Goal: Task Accomplishment & Management: Complete application form

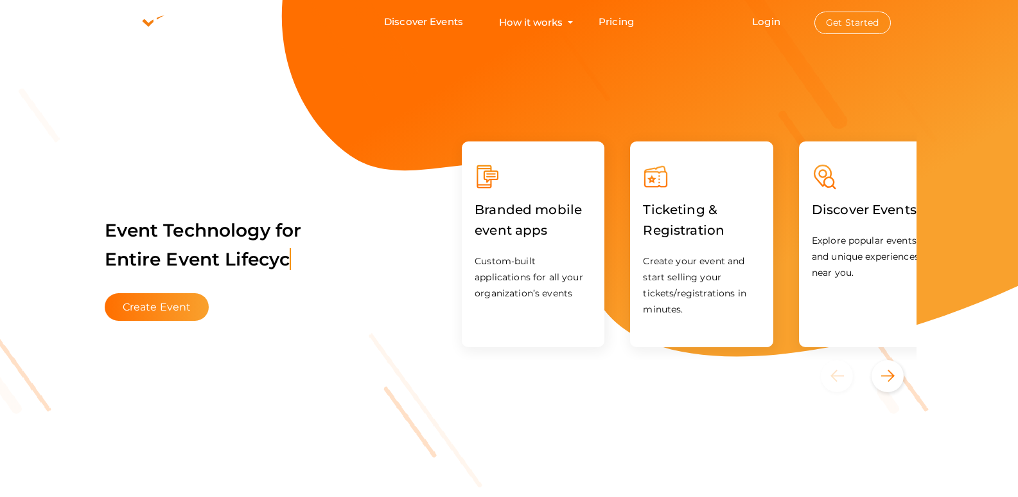
click at [869, 27] on button "Get Started" at bounding box center [853, 23] width 76 height 22
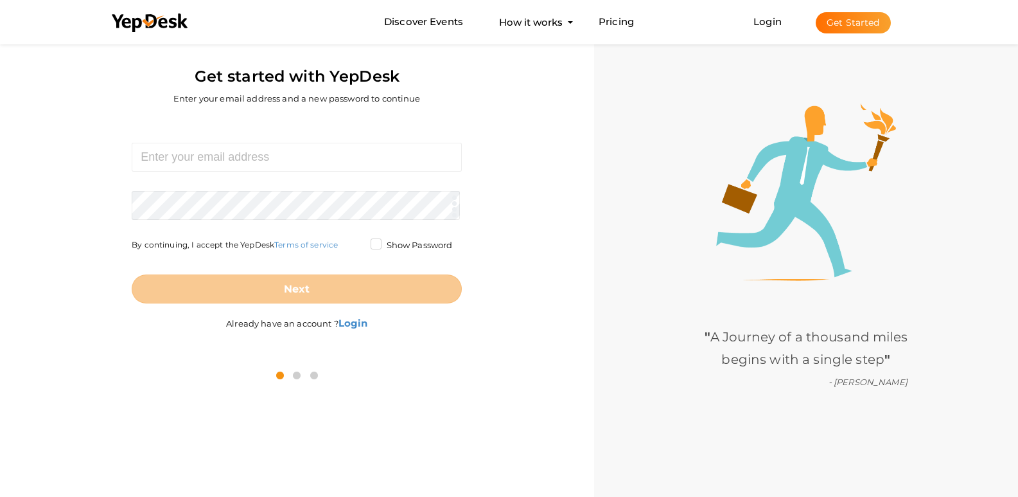
scroll to position [41, 0]
click at [313, 155] on input at bounding box center [297, 157] width 330 height 29
type input "[EMAIL_ADDRESS][DOMAIN_NAME]"
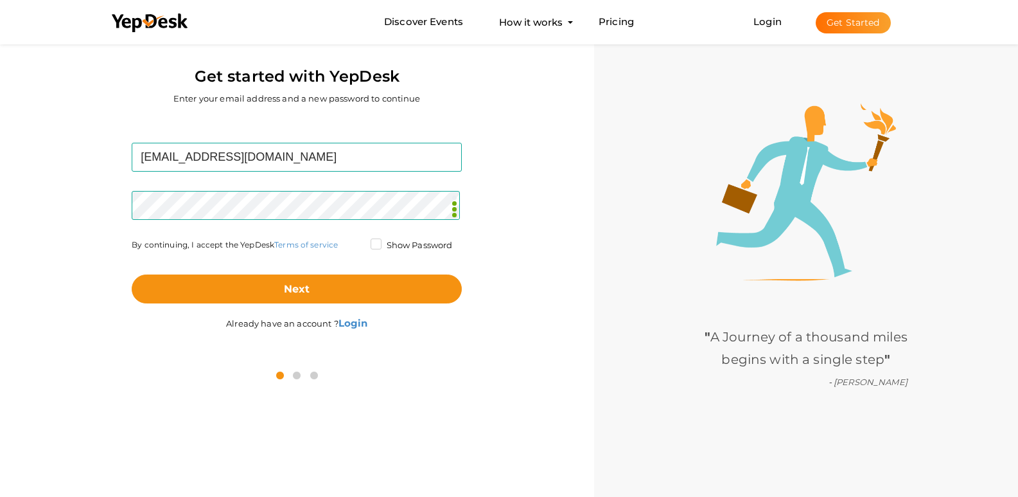
click at [569, 281] on div "kulkarnimukul06@gmail.com Required. Invalid email. Checking You already have a …" at bounding box center [297, 238] width 575 height 240
click at [415, 240] on label "Show Password" at bounding box center [412, 245] width 82 height 13
click at [358, 242] on input "Show Password" at bounding box center [358, 242] width 0 height 0
click at [371, 272] on div "Next" at bounding box center [297, 278] width 330 height 50
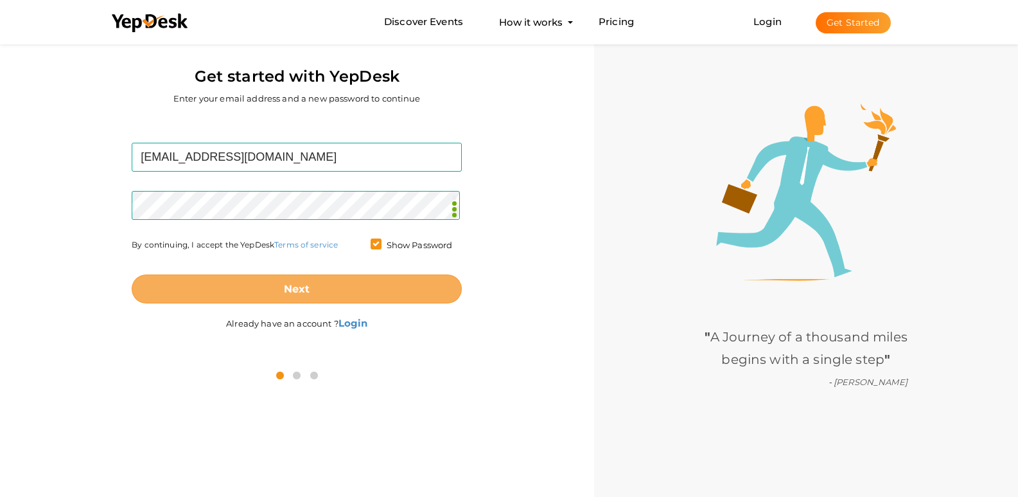
click at [324, 288] on button "Next" at bounding box center [297, 288] width 330 height 29
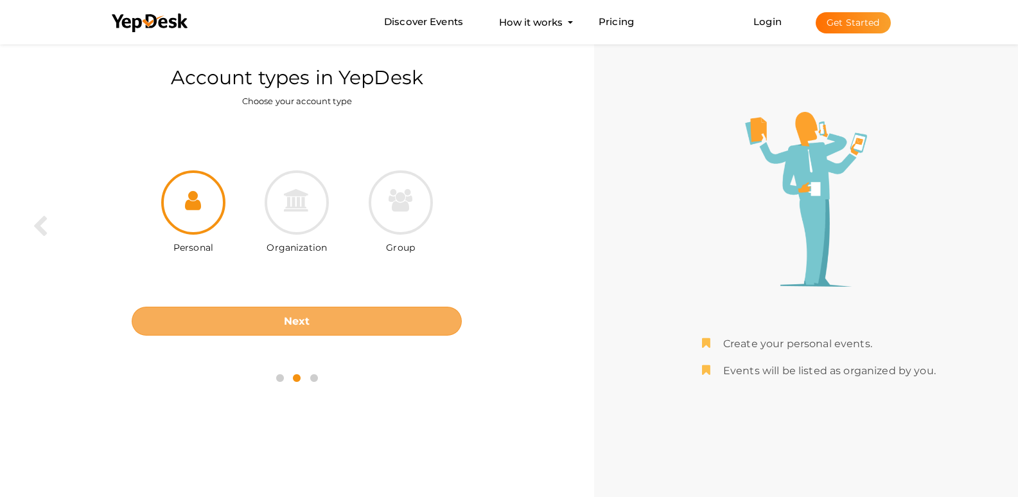
click at [299, 319] on b "Next" at bounding box center [297, 321] width 26 height 12
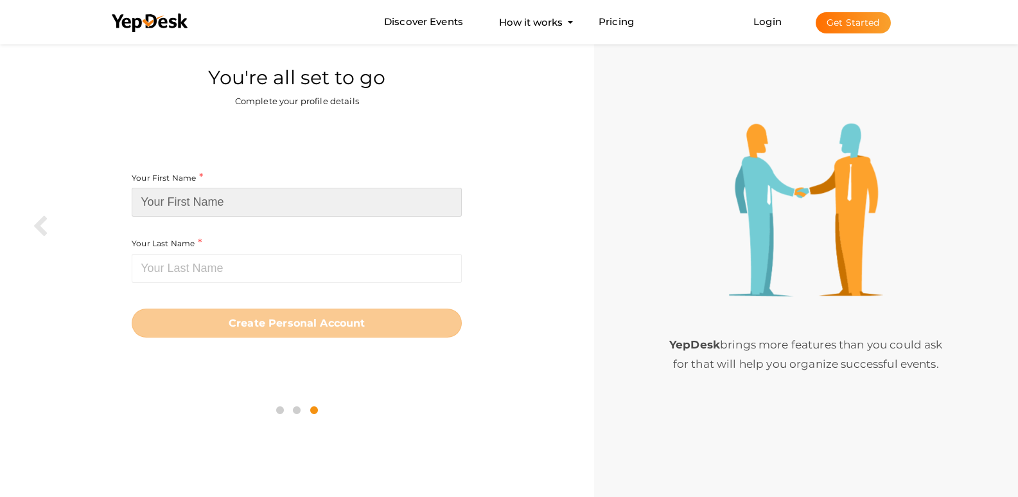
click at [242, 200] on input at bounding box center [297, 202] width 330 height 29
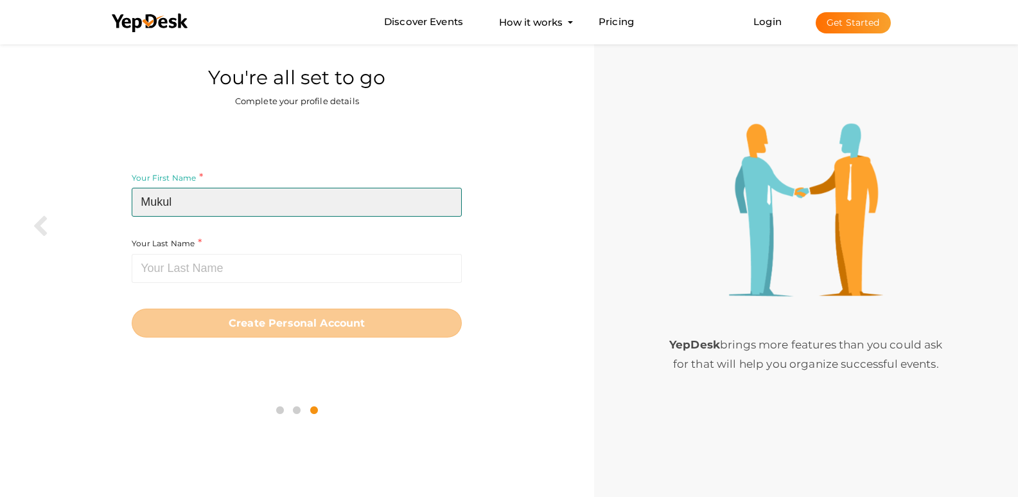
type input "Mukul"
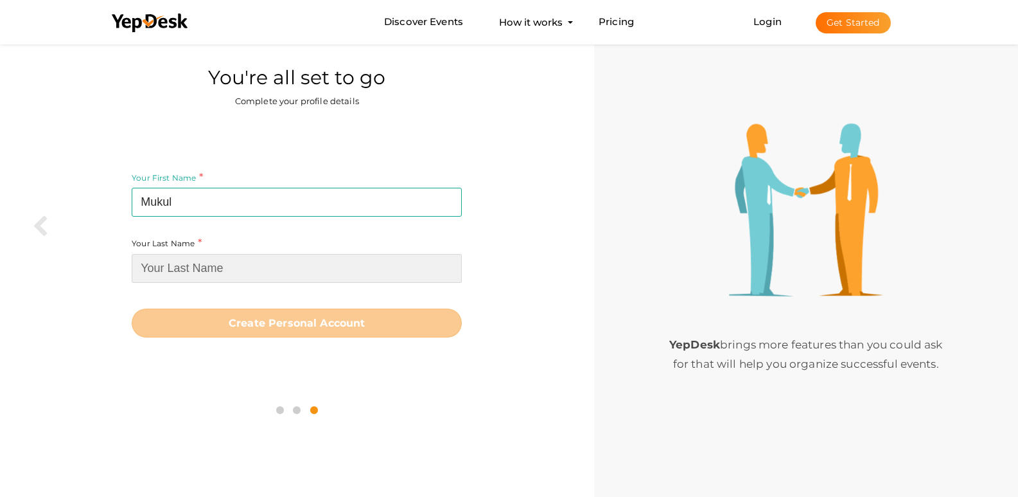
click at [231, 276] on input at bounding box center [297, 268] width 330 height 29
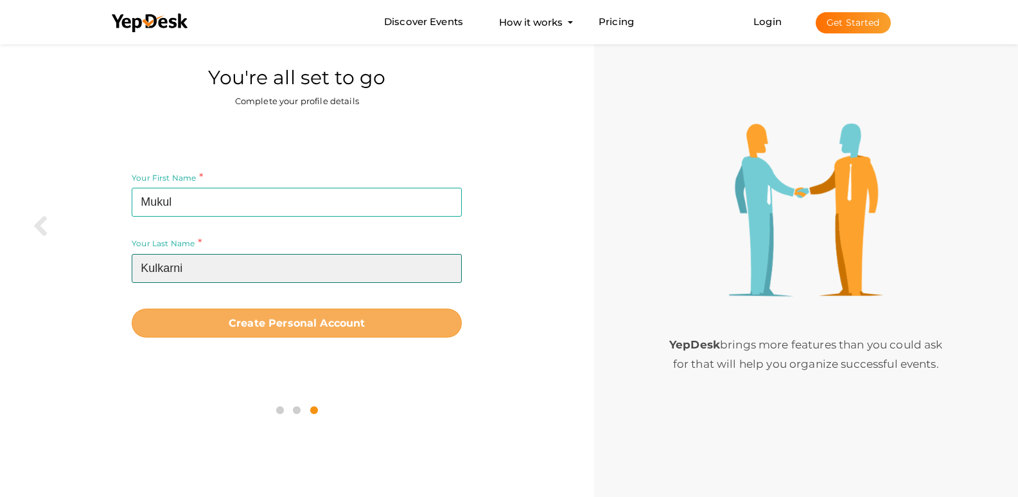
type input "Kulkarni"
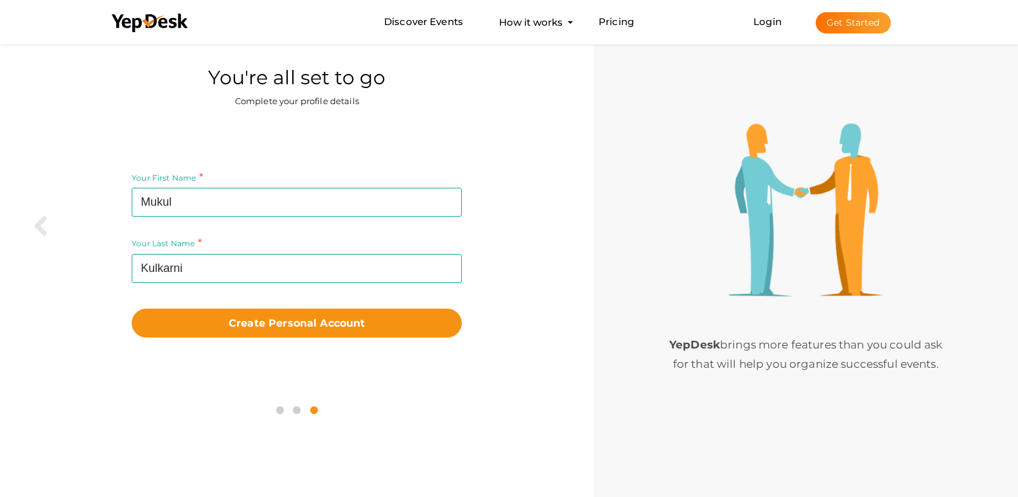
drag, startPoint x: 324, startPoint y: 325, endPoint x: 689, endPoint y: 172, distance: 395.9
click at [324, 324] on b "Create Personal Account" at bounding box center [297, 323] width 137 height 12
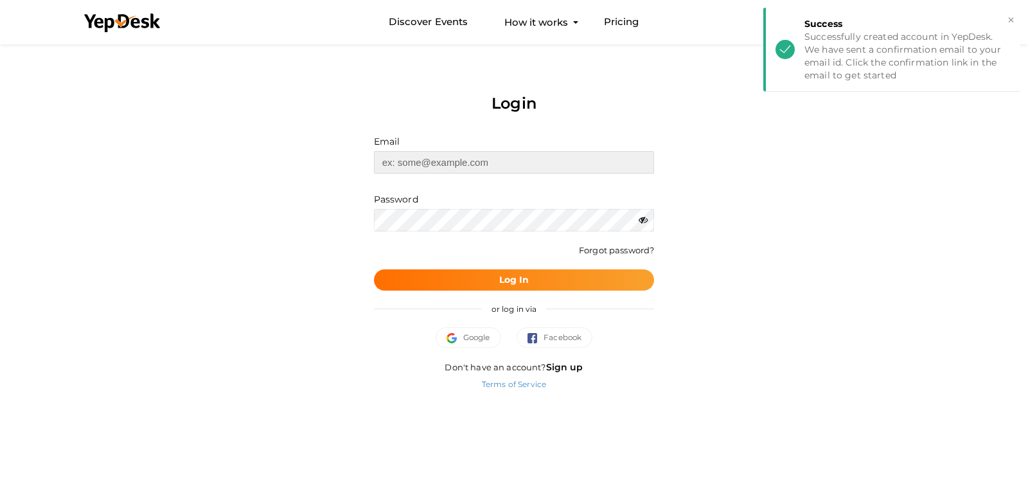
type input "[EMAIL_ADDRESS][DOMAIN_NAME]"
click at [488, 278] on button "Log In" at bounding box center [514, 279] width 281 height 21
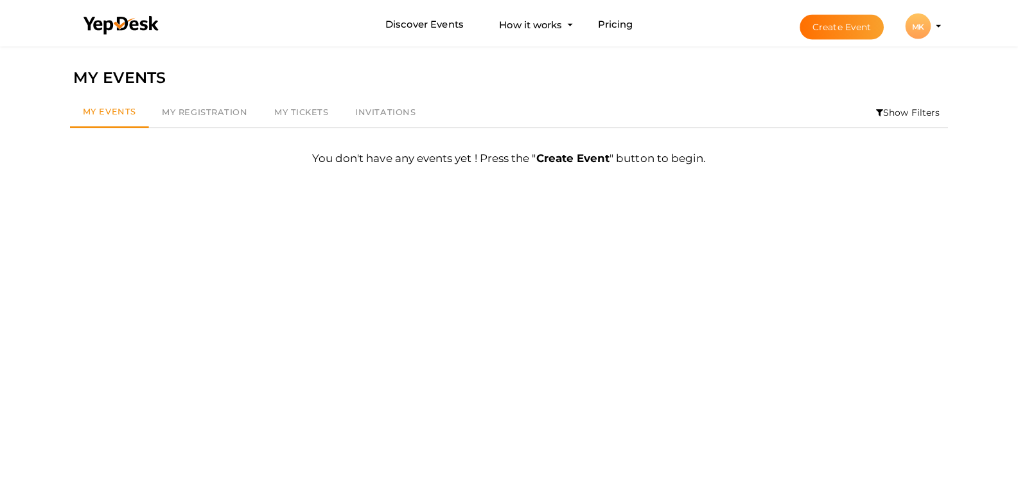
scroll to position [41, 0]
